Goal: Navigation & Orientation: Find specific page/section

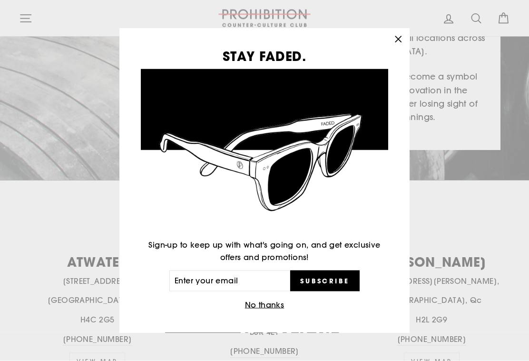
scroll to position [240, 0]
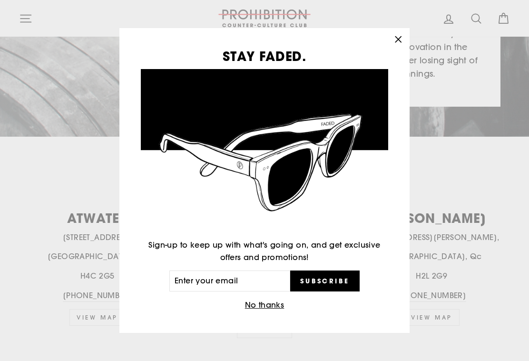
click at [265, 312] on button "No thanks" at bounding box center [264, 304] width 45 height 13
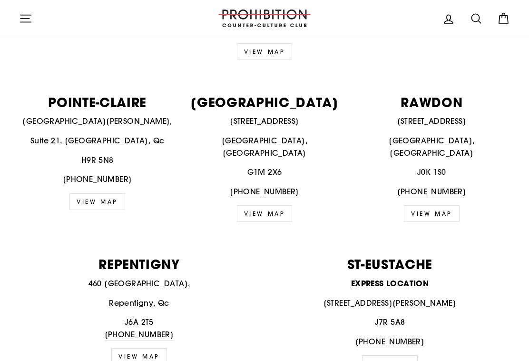
scroll to position [1115, 0]
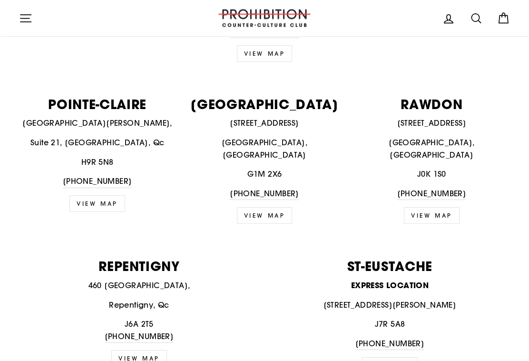
click at [258, 98] on div "QUEBEC CITY 465 Soumande St., unit 190 Québec, QC G1M 2X6 418-914-1135 VIEW MAP" at bounding box center [259, 161] width 167 height 127
click at [273, 117] on p "465 Soumande St., unit 190" at bounding box center [264, 123] width 157 height 12
click at [25, 18] on icon "button" at bounding box center [25, 18] width 13 height 13
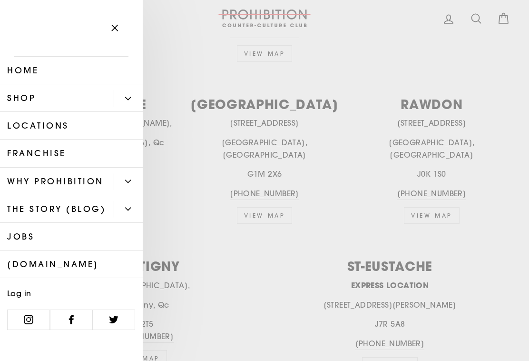
click at [20, 94] on link "Shop" at bounding box center [57, 98] width 114 height 28
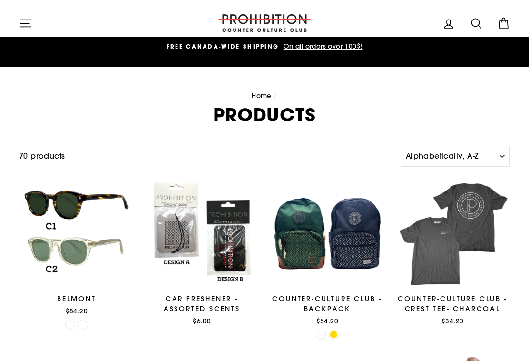
click at [28, 20] on icon "button" at bounding box center [25, 23] width 13 height 13
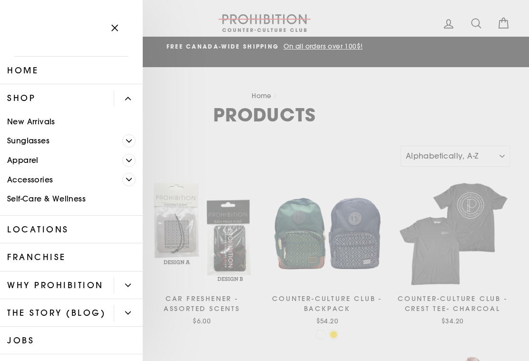
click at [20, 72] on link "Home" at bounding box center [71, 71] width 143 height 28
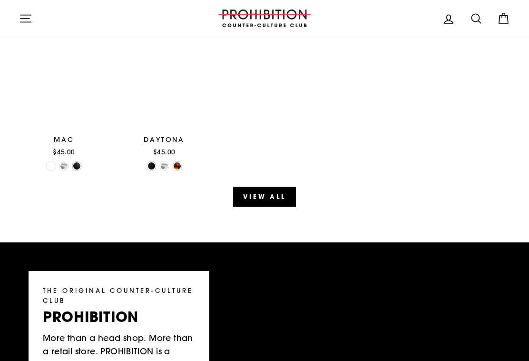
scroll to position [1221, 0]
